Goal: Task Accomplishment & Management: Use online tool/utility

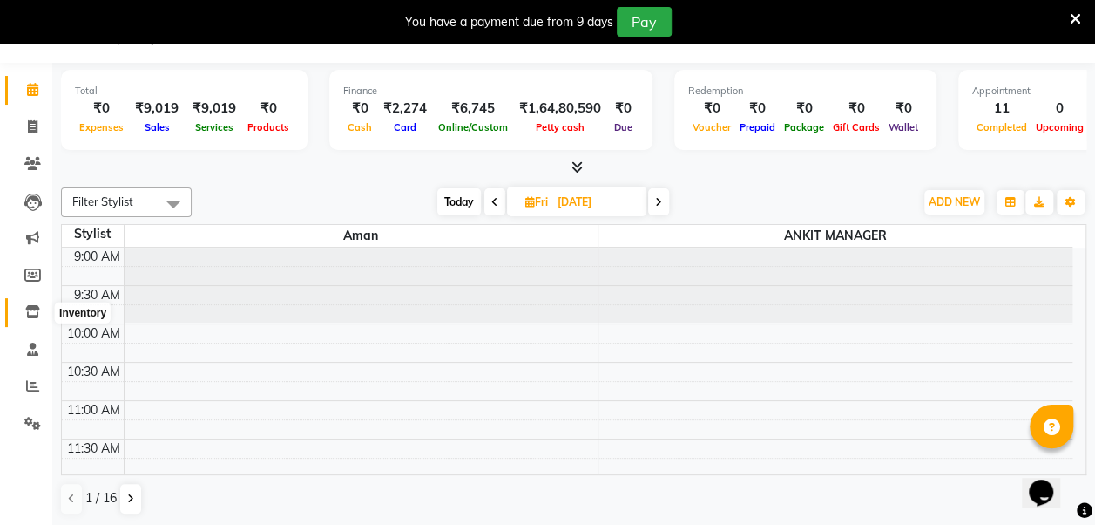
click at [32, 311] on icon at bounding box center [32, 311] width 15 height 13
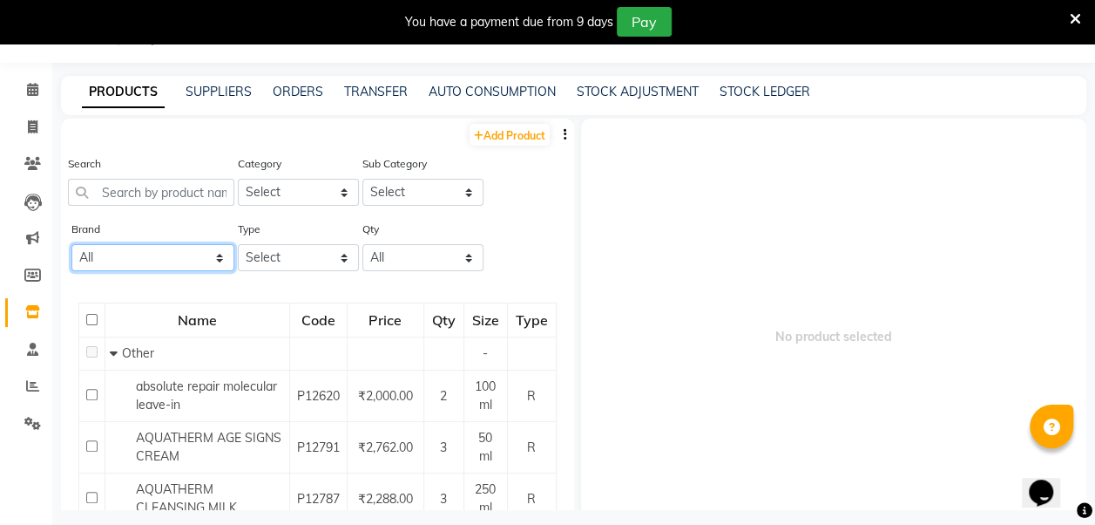
click at [172, 253] on select "All Bioline Biotop Bombini Loreal Lycon Milkshake [PERSON_NAME] Sqinox" at bounding box center [152, 257] width 163 height 27
select select "sqinox"
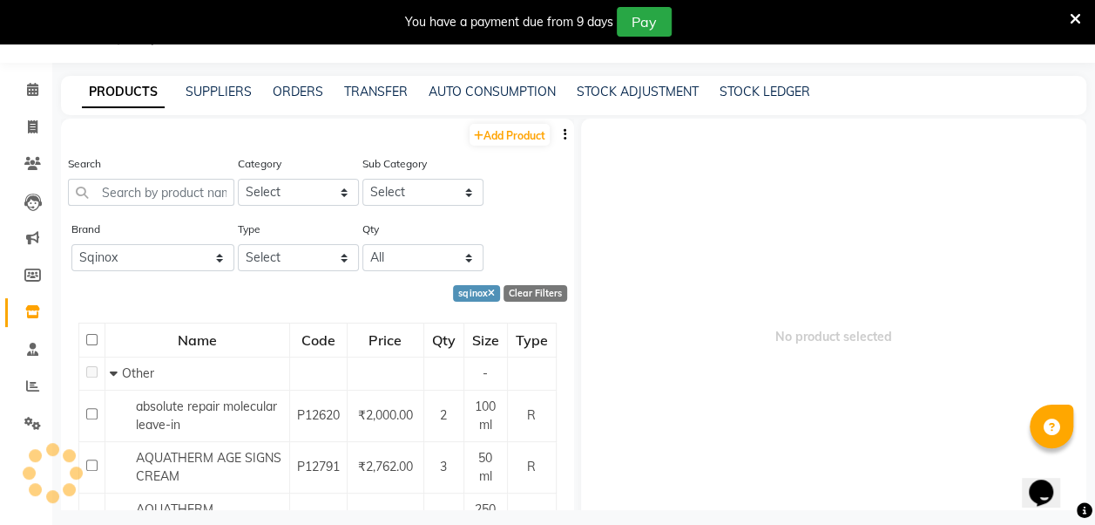
click at [914, 304] on span "No product selected" at bounding box center [834, 337] width 506 height 436
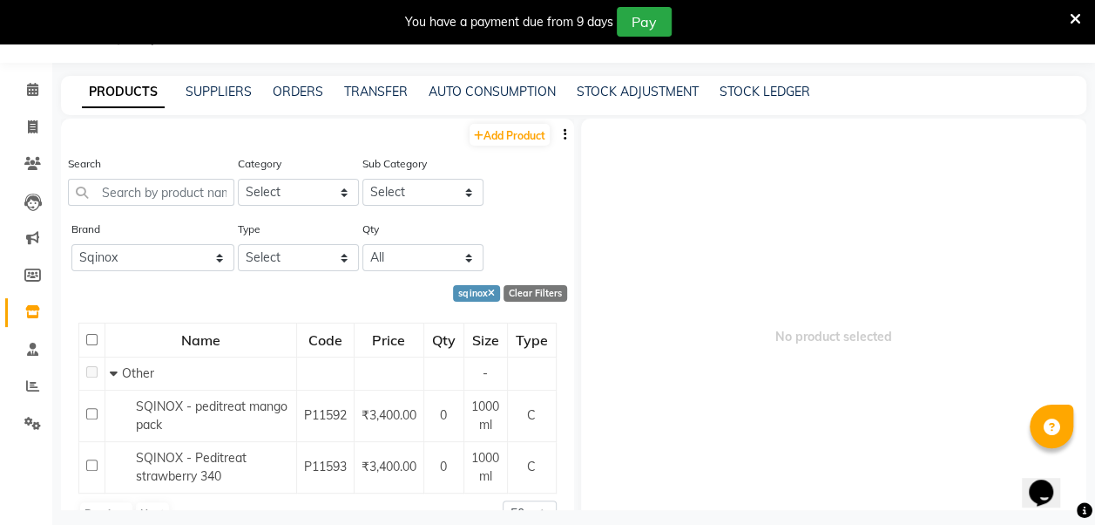
click at [1075, 20] on icon at bounding box center [1075, 19] width 11 height 16
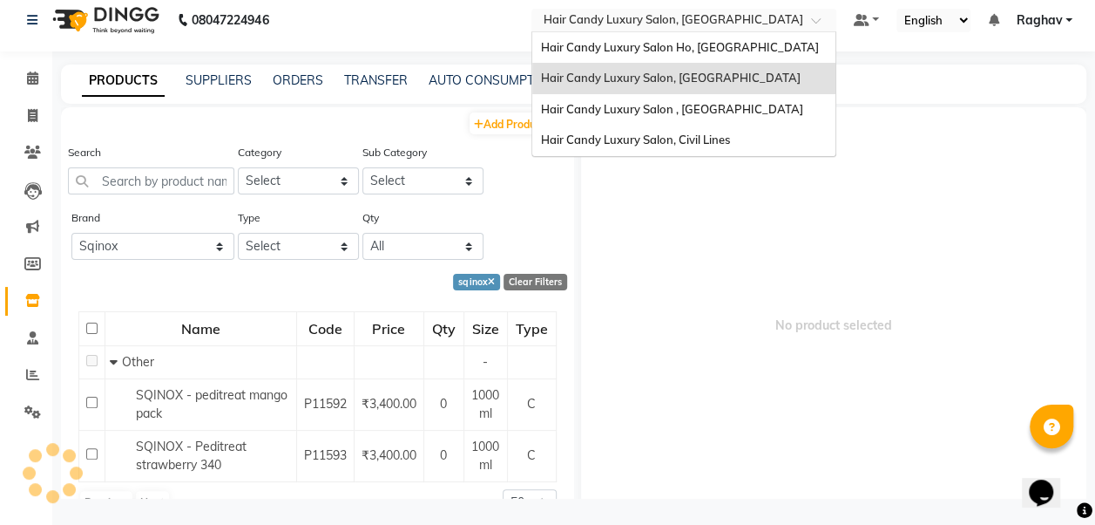
click at [779, 27] on input "text" at bounding box center [666, 21] width 253 height 17
click at [753, 80] on span "Hair Candy Luxury Salon, [GEOGRAPHIC_DATA]" at bounding box center [671, 78] width 260 height 14
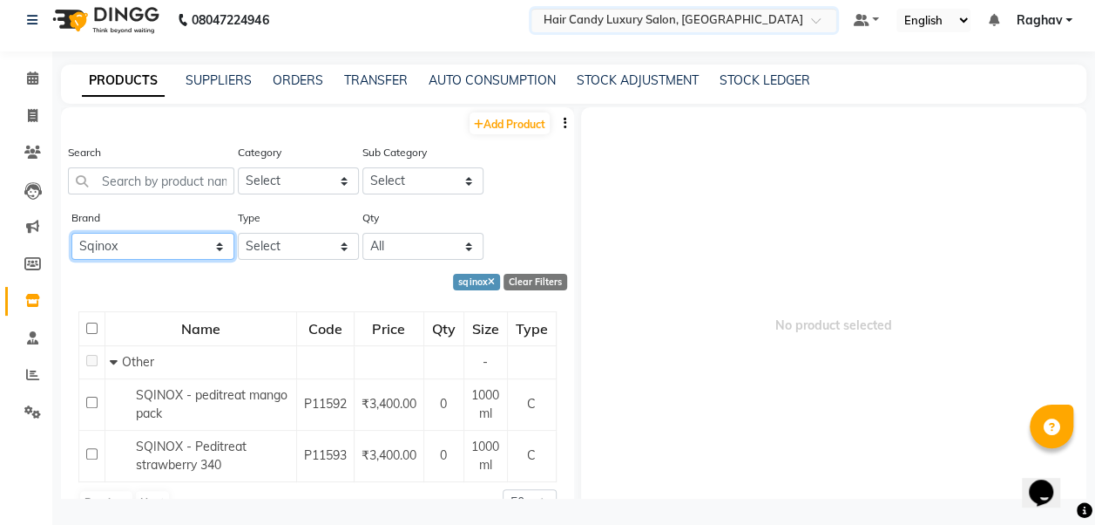
click at [179, 246] on select "All Bioline Biotop Bombini Loreal Lycon Milkshake [PERSON_NAME] Sqinox" at bounding box center [152, 246] width 163 height 27
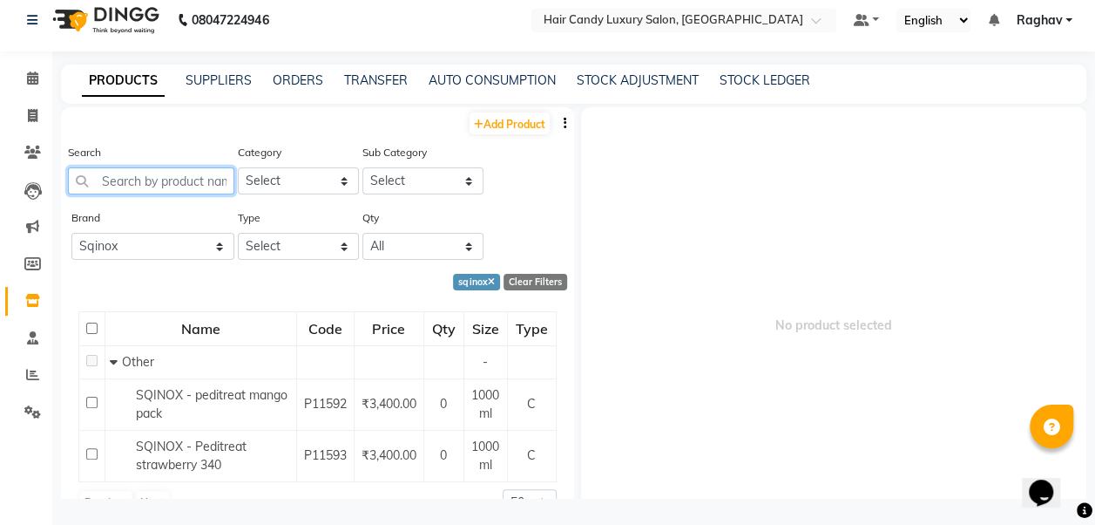
click at [164, 180] on input "text" at bounding box center [151, 180] width 166 height 27
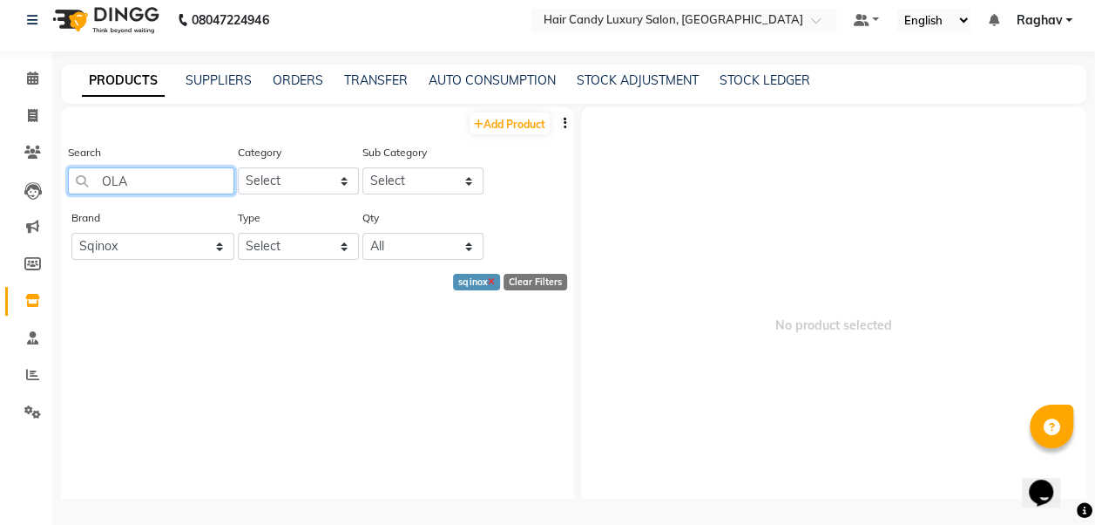
type input "OLA"
click at [488, 281] on icon at bounding box center [491, 283] width 7 height 10
select select
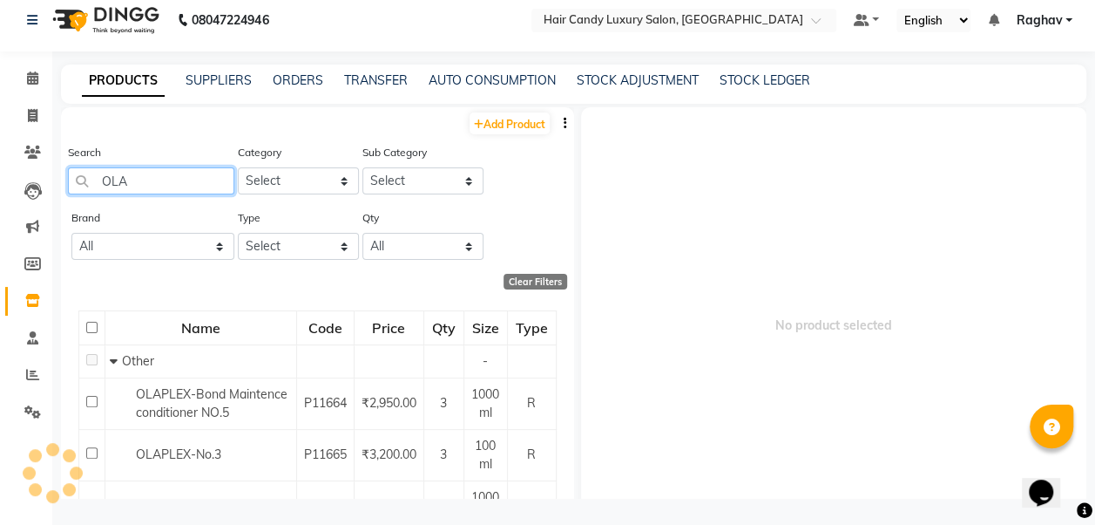
click at [161, 183] on input "OLA" at bounding box center [151, 180] width 166 height 27
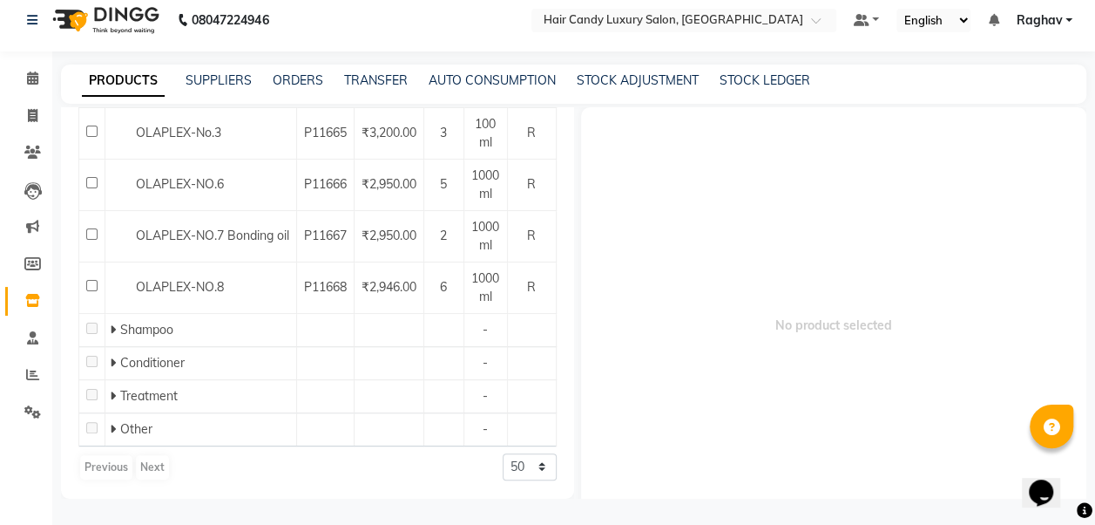
scroll to position [0, 0]
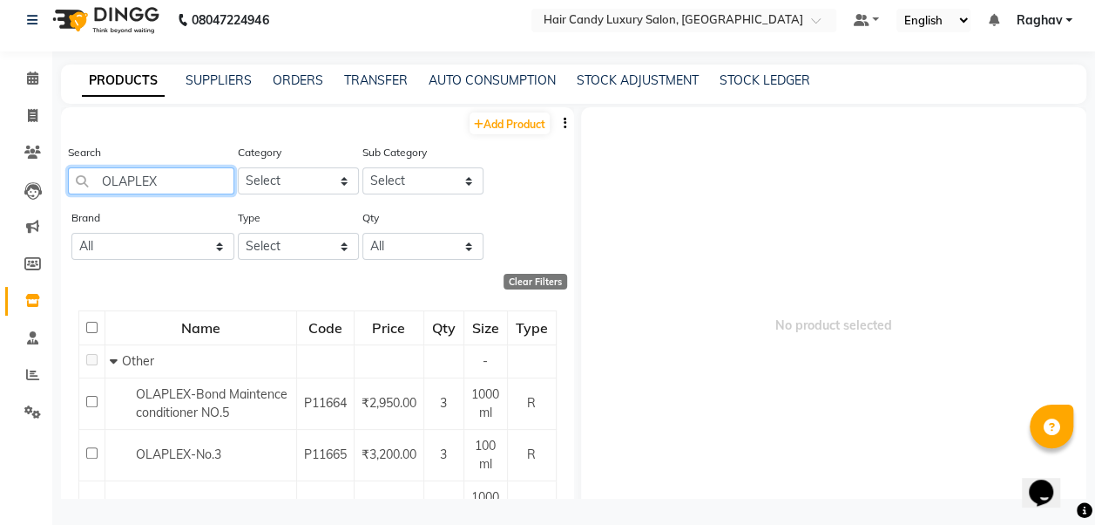
type input "OLAPLEX"
click at [322, 184] on select "Select Hair Skin Makeup Personal Care Appliances [PERSON_NAME] Waxing Disposabl…" at bounding box center [298, 180] width 121 height 27
select select "650701100"
click at [238, 167] on select "Select Hair Skin Makeup Personal Care Appliances [PERSON_NAME] Waxing Disposabl…" at bounding box center [298, 180] width 121 height 27
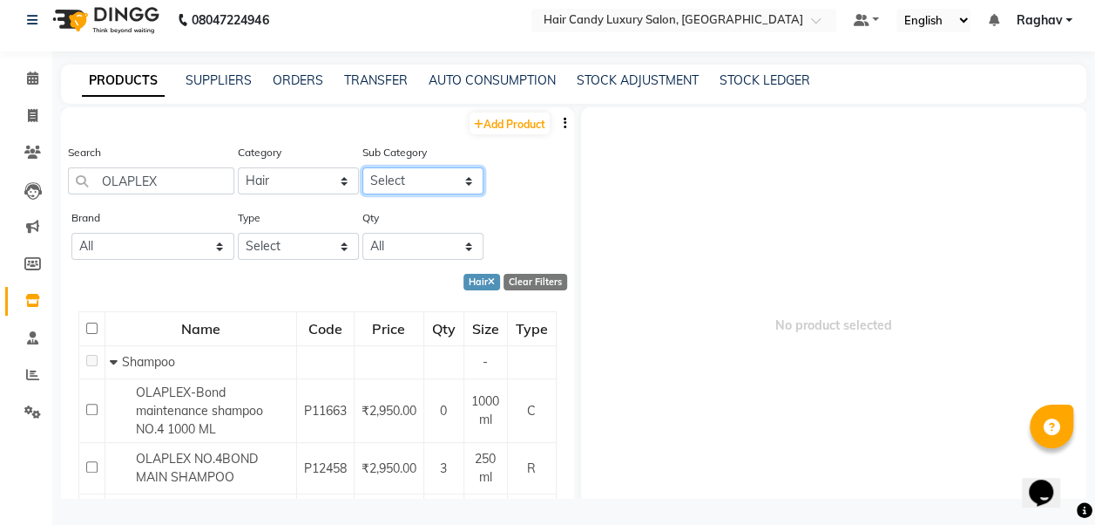
click at [422, 190] on select "Select Shampoo Conditioner Cream Mask Oil Serum Color Appliances Treatment Styl…" at bounding box center [422, 180] width 121 height 27
click at [501, 193] on div "Search OLAPLEX Category Select Hair Skin Makeup Personal Care Appliances [PERSO…" at bounding box center [317, 175] width 513 height 65
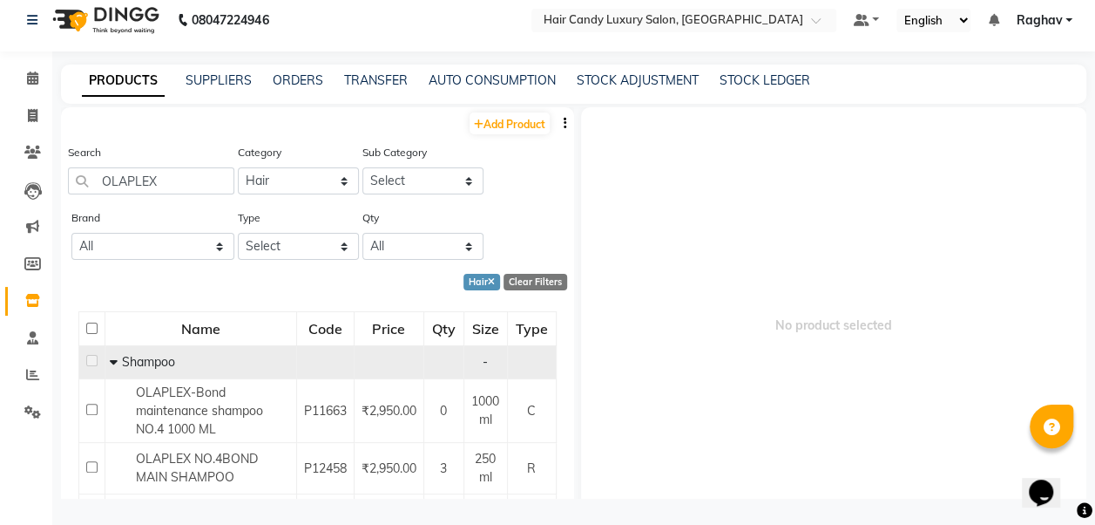
click at [183, 363] on div "Shampoo" at bounding box center [201, 362] width 182 height 18
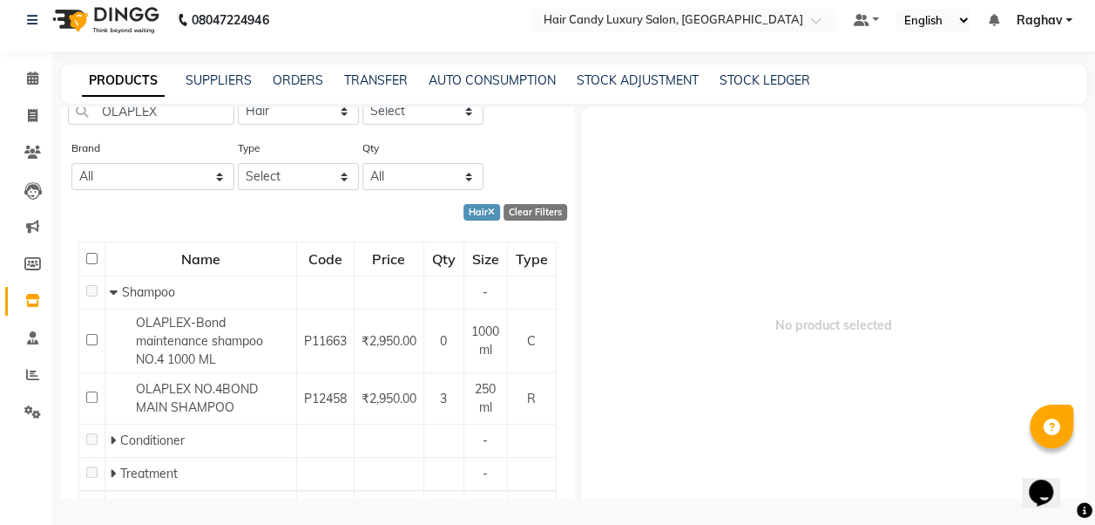
scroll to position [105, 0]
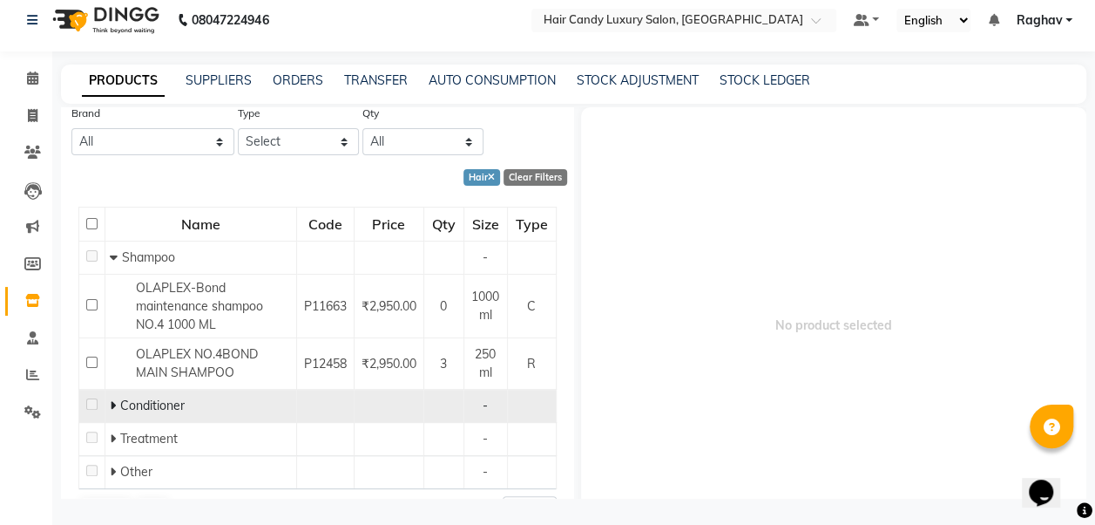
click at [114, 403] on icon at bounding box center [113, 405] width 6 height 12
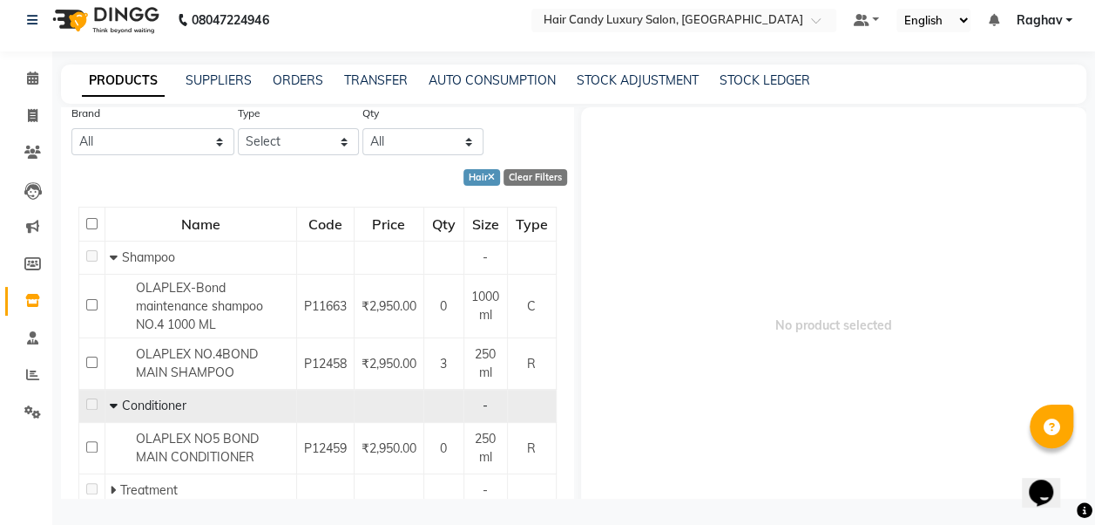
scroll to position [195, 0]
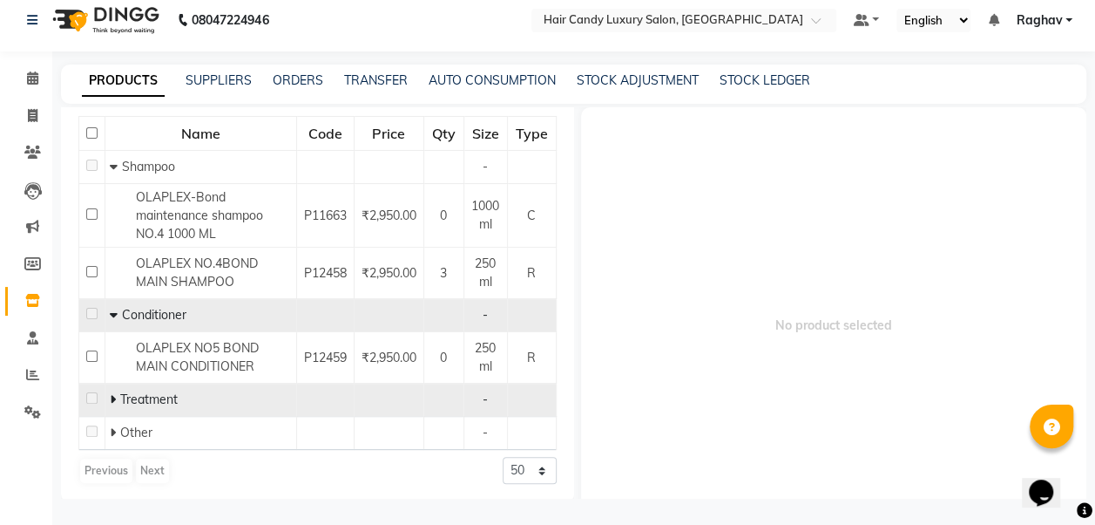
click at [115, 393] on icon at bounding box center [113, 399] width 6 height 12
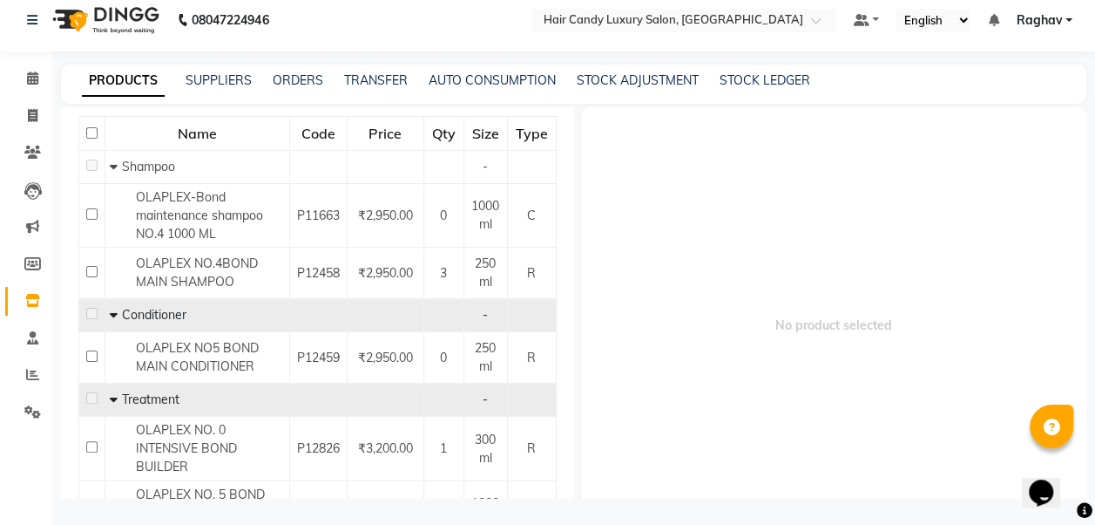
click at [37, 455] on div "Calendar Invoice Clients Leads Marketing Members Inventory Staff Reports Settin…" at bounding box center [117, 268] width 235 height 460
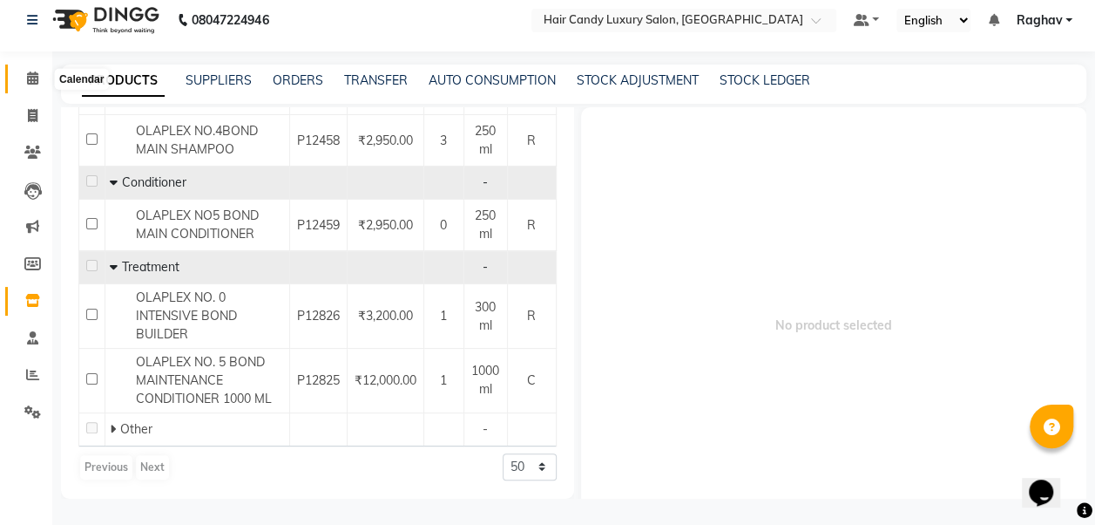
click at [27, 82] on icon at bounding box center [32, 77] width 11 height 13
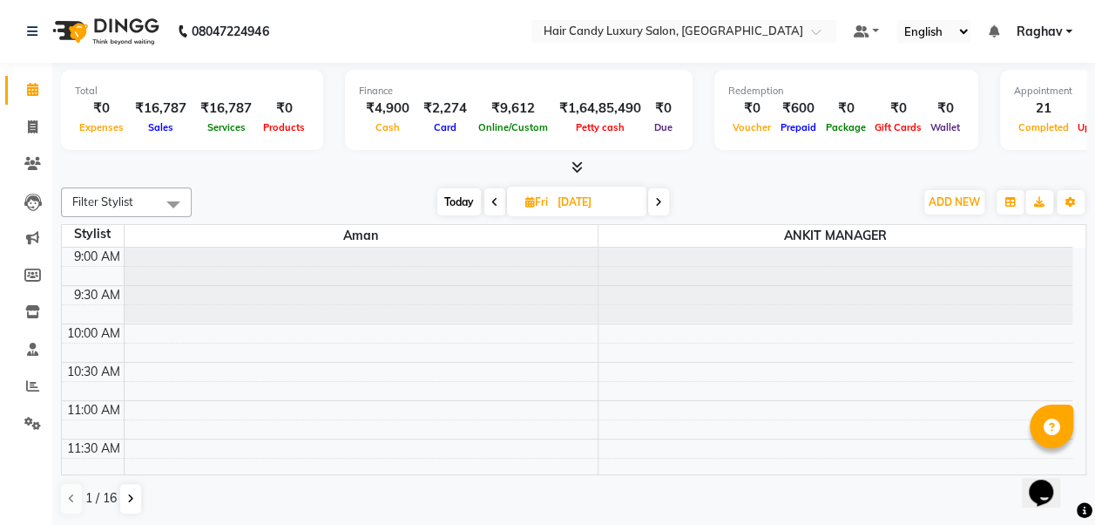
click at [572, 167] on icon at bounding box center [577, 166] width 11 height 13
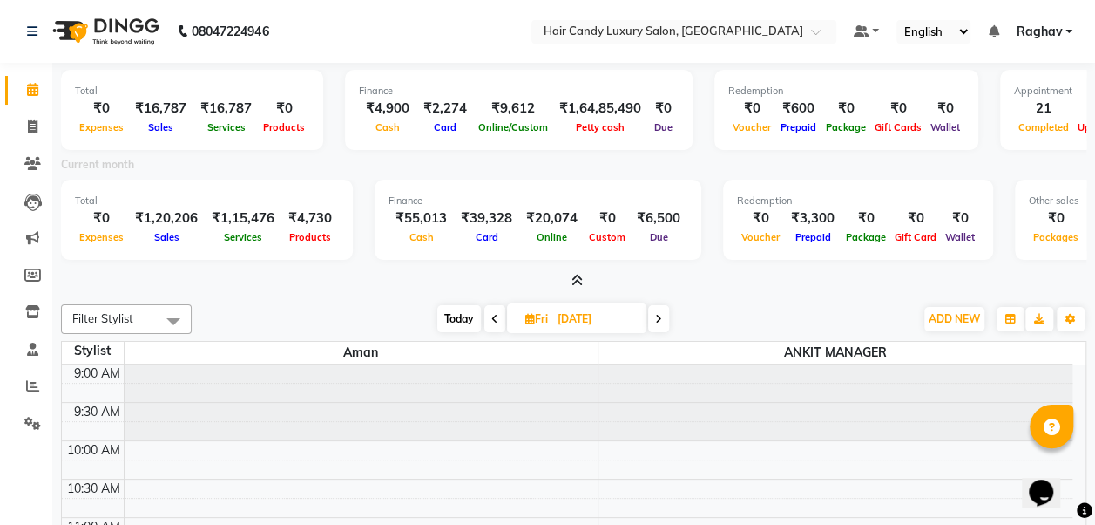
click at [579, 274] on icon at bounding box center [577, 280] width 11 height 13
